Goal: Check status

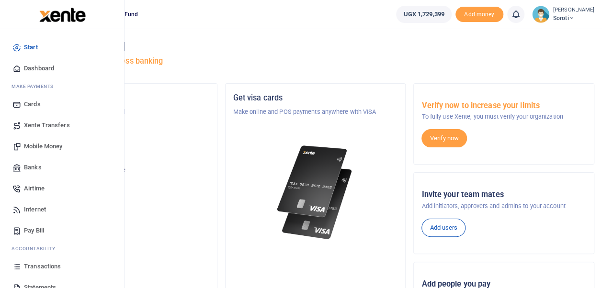
click at [28, 67] on span "Dashboard" at bounding box center [39, 69] width 30 height 10
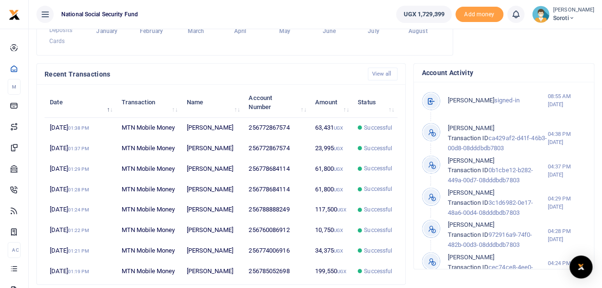
scroll to position [187, 0]
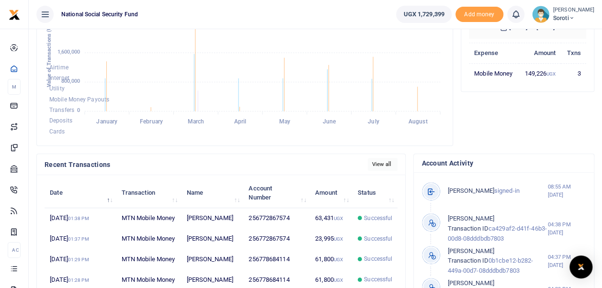
click at [385, 167] on link "View all" at bounding box center [383, 164] width 30 height 13
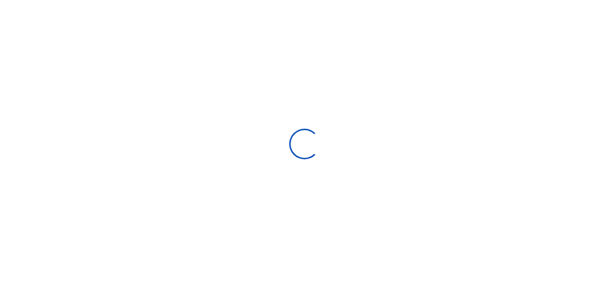
select select
type input "[DATE] - [DATE]"
